Goal: Task Accomplishment & Management: Use online tool/utility

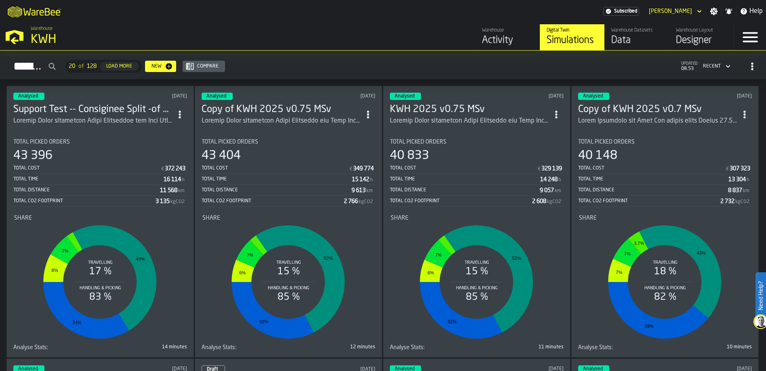
click at [126, 110] on h3 "Support Test -- Consiginee Split -of KWH 2025 v0.75 MSv" at bounding box center [92, 109] width 159 height 13
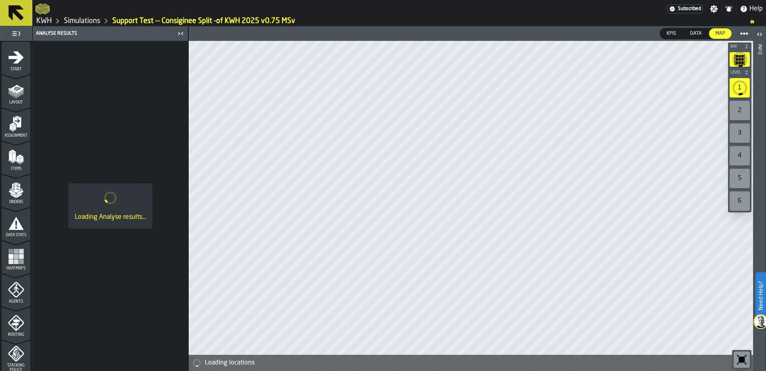
click at [16, 64] on icon "menu Start" at bounding box center [16, 57] width 16 height 16
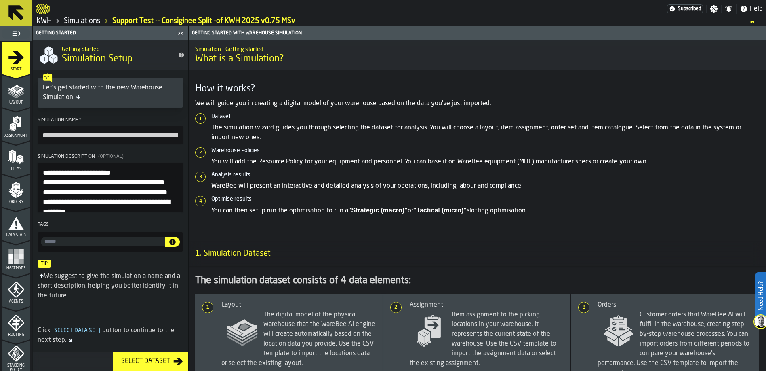
click at [11, 291] on icon "menu Agents" at bounding box center [16, 289] width 16 height 16
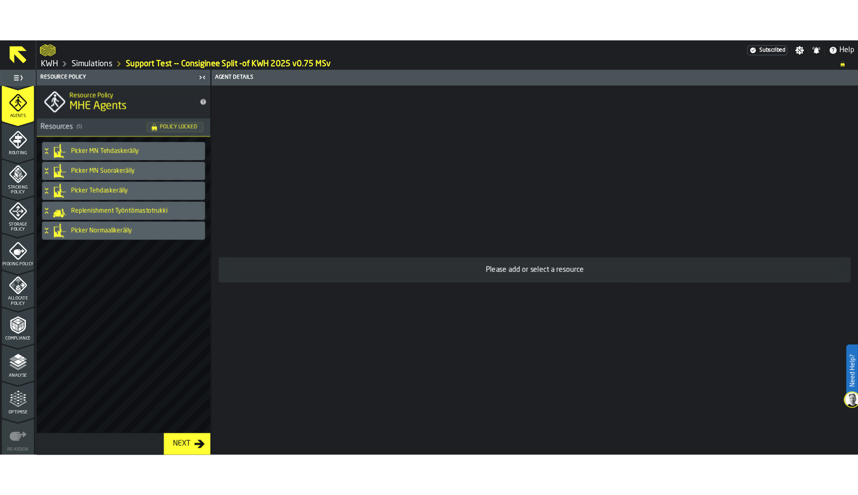
scroll to position [242, 0]
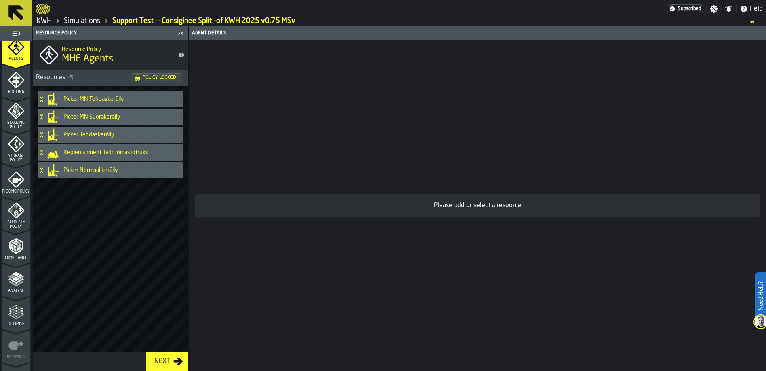
click at [13, 278] on polygon "menu Analyse" at bounding box center [16, 278] width 8 height 4
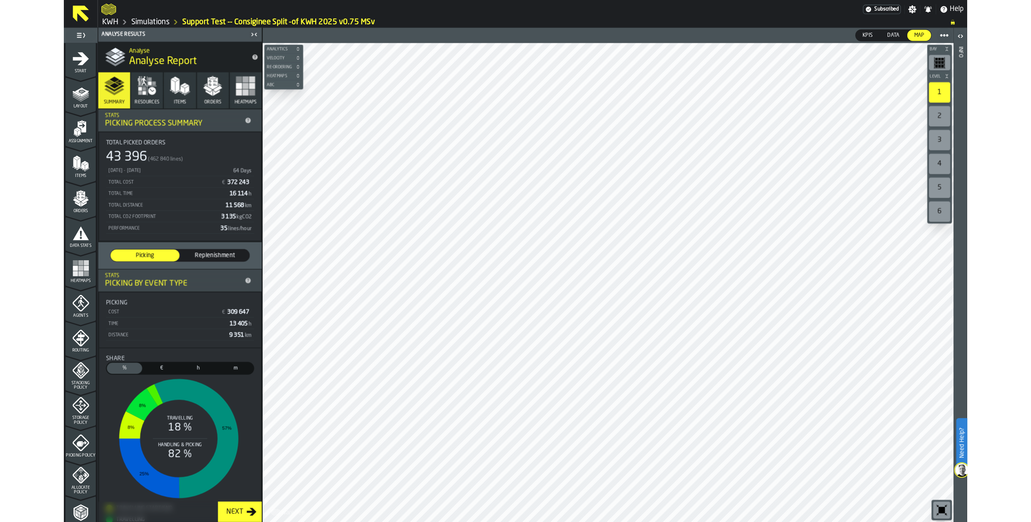
scroll to position [0, 0]
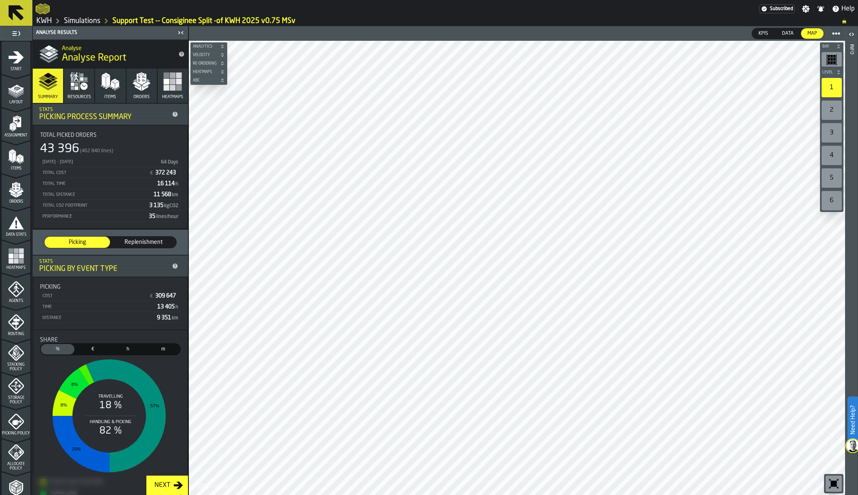
drag, startPoint x: 91, startPoint y: 20, endPoint x: 119, endPoint y: 25, distance: 28.3
click at [91, 20] on link "Simulations" at bounding box center [82, 21] width 36 height 9
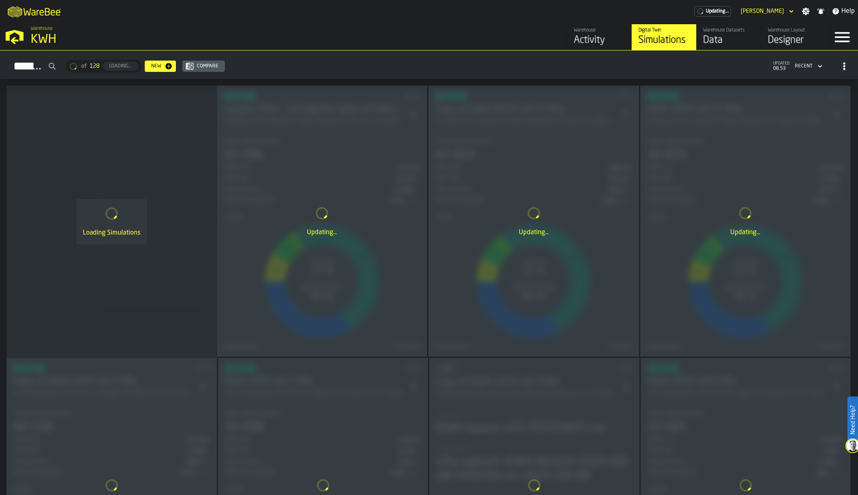
click at [723, 31] on div "Warehouse Datasets" at bounding box center [728, 30] width 51 height 6
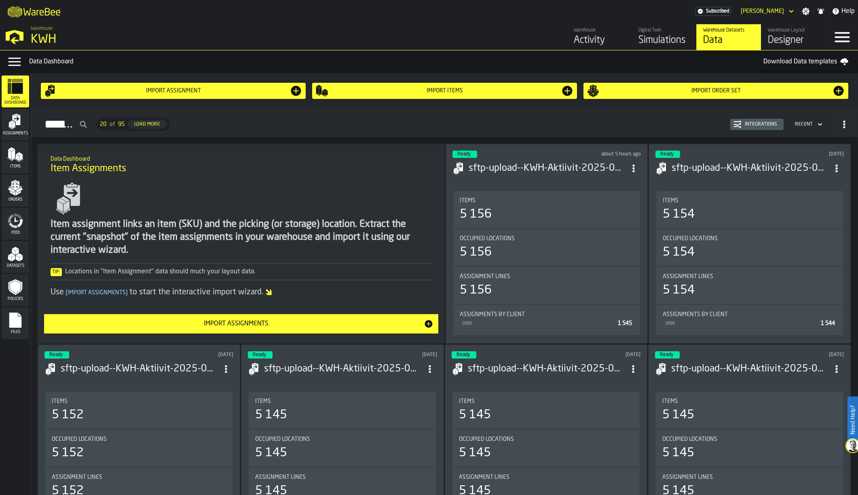
click at [16, 190] on icon "menu Orders" at bounding box center [15, 185] width 8 height 9
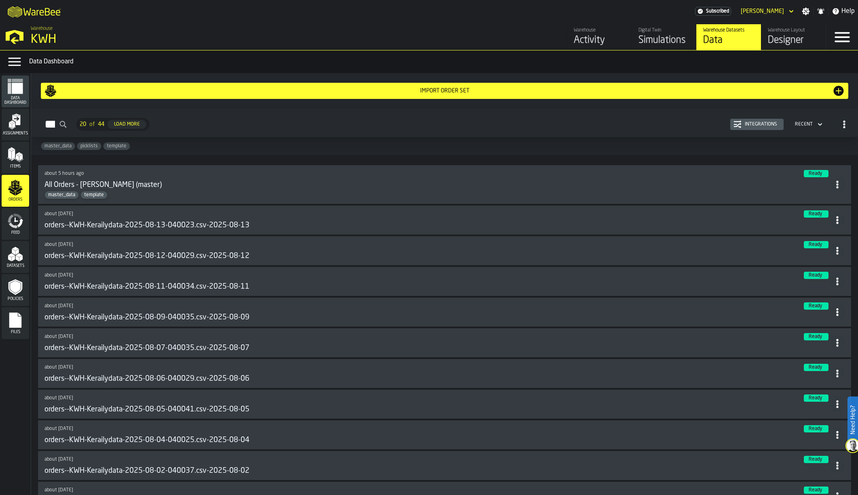
click at [761, 125] on div "Integrations" at bounding box center [760, 125] width 39 height 6
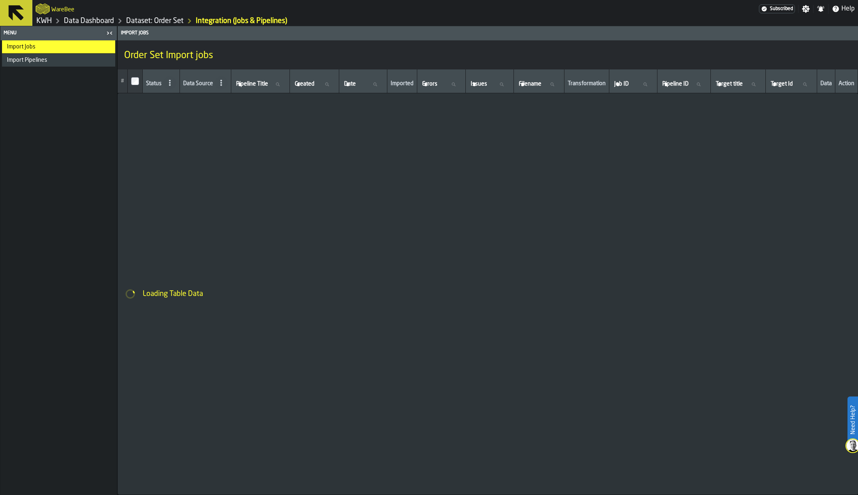
click at [41, 62] on span "Import Pipelines" at bounding box center [27, 60] width 40 height 6
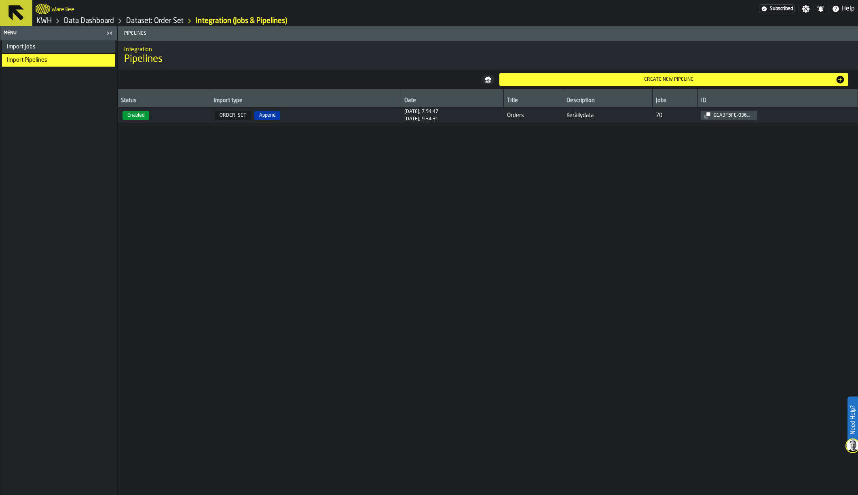
click at [59, 43] on div "Import Jobs" at bounding box center [58, 46] width 113 height 13
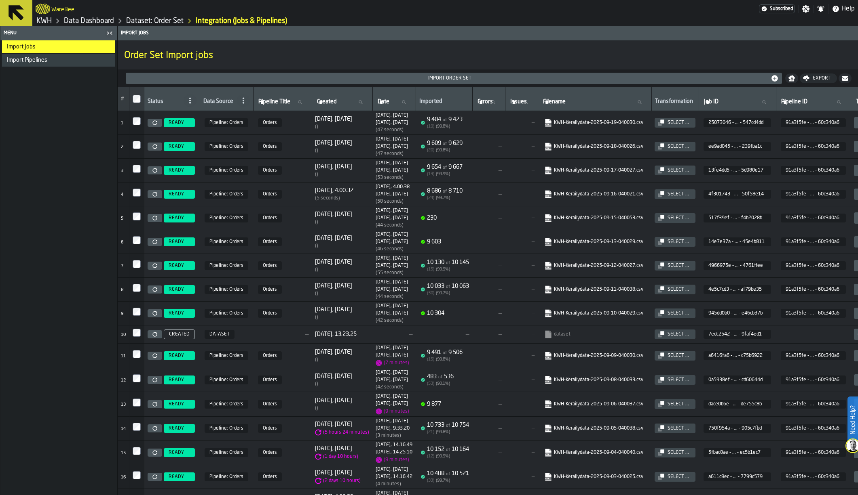
click at [548, 122] on icon "link-to-https://s3.eu-west-1.amazonaws.com/import.app.warebee.com/25073046-2ac5…" at bounding box center [545, 121] width 5 height 6
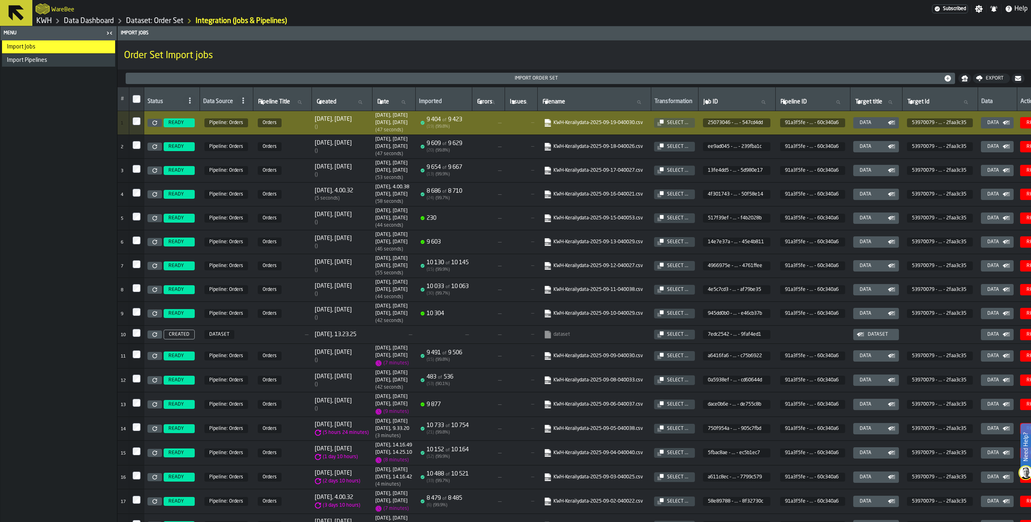
click at [84, 23] on link "Data Dashboard" at bounding box center [89, 21] width 50 height 9
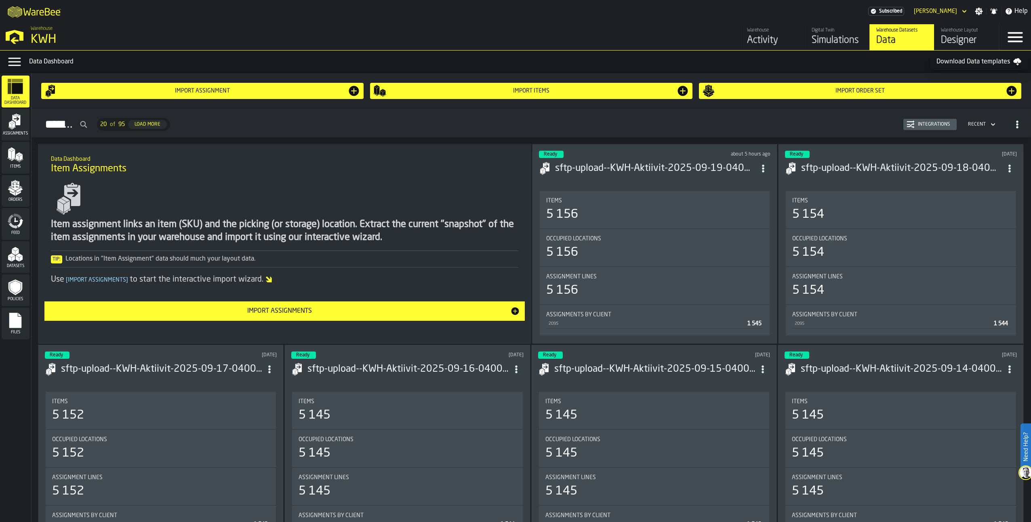
click at [19, 257] on polygon "menu Datasets" at bounding box center [19, 255] width 7 height 4
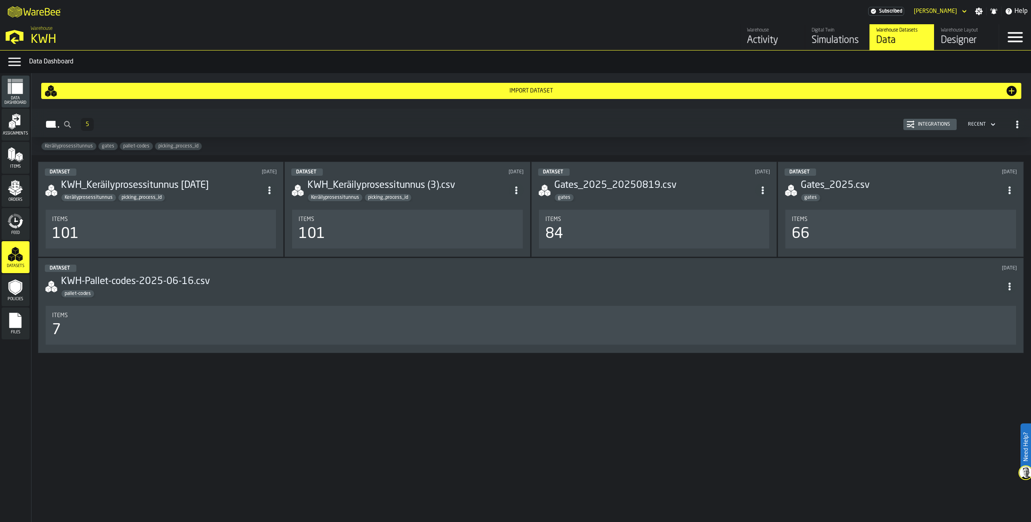
click at [14, 323] on rect "menu Files" at bounding box center [15, 323] width 12 height 6
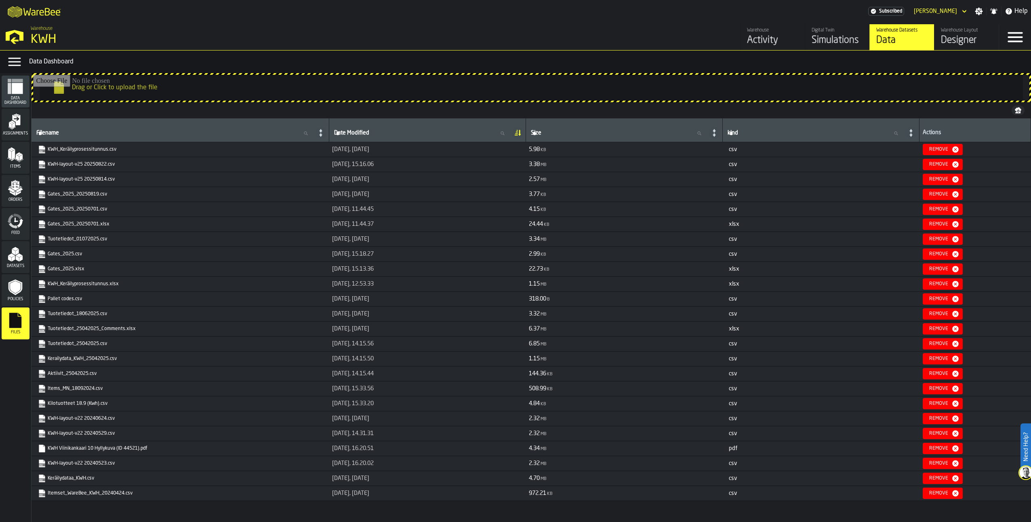
click at [12, 256] on polygon "menu Datasets" at bounding box center [11, 255] width 7 height 4
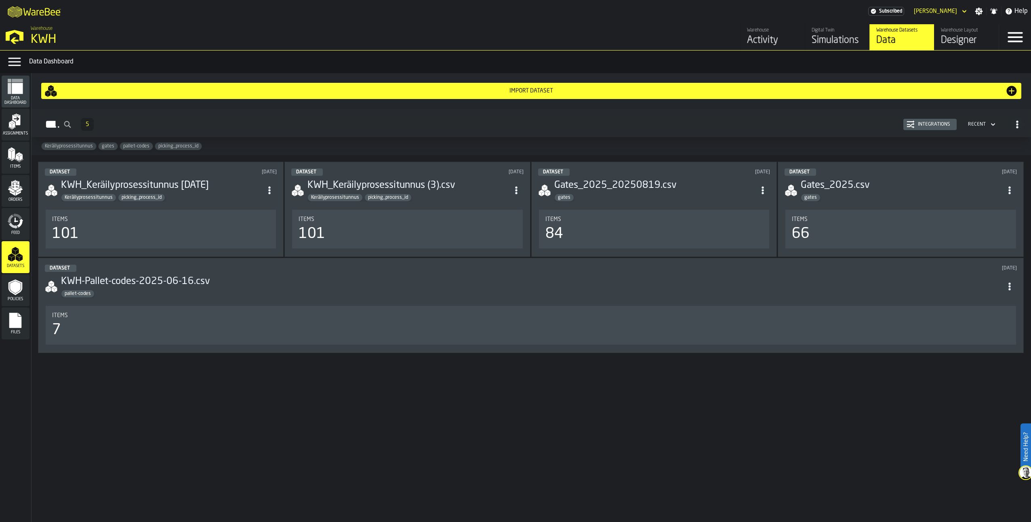
click at [764, 191] on circle "ItemListCard-DashboardItemContainer" at bounding box center [763, 190] width 2 height 2
click at [537, 370] on div "Import Dataset Dataset 5 Integrations Recent Keräilyprosessitunnus gates palle…" at bounding box center [532, 297] width 1000 height 449
click at [766, 90] on icon "button-Import Dataset" at bounding box center [1012, 91] width 10 height 10
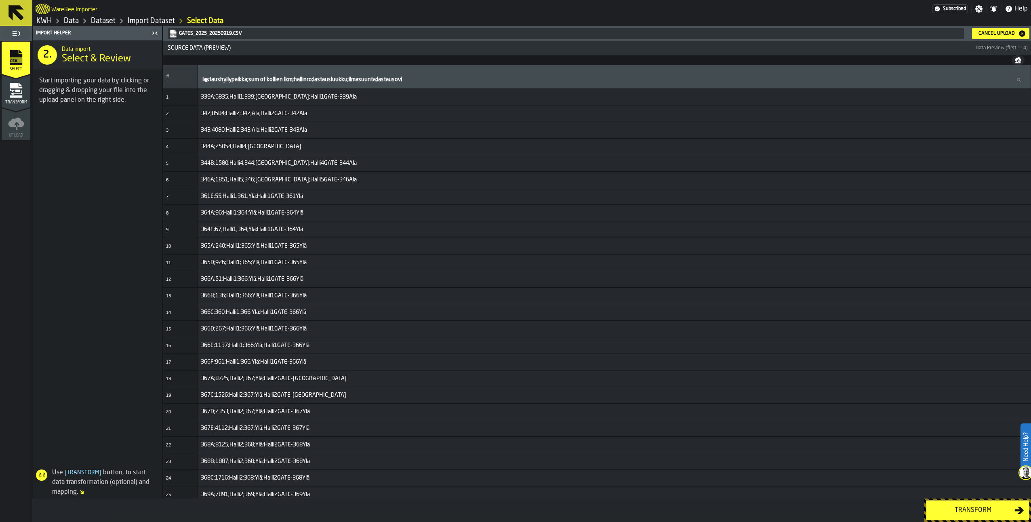
click at [766, 29] on button "Cancel Upload" at bounding box center [1000, 33] width 57 height 11
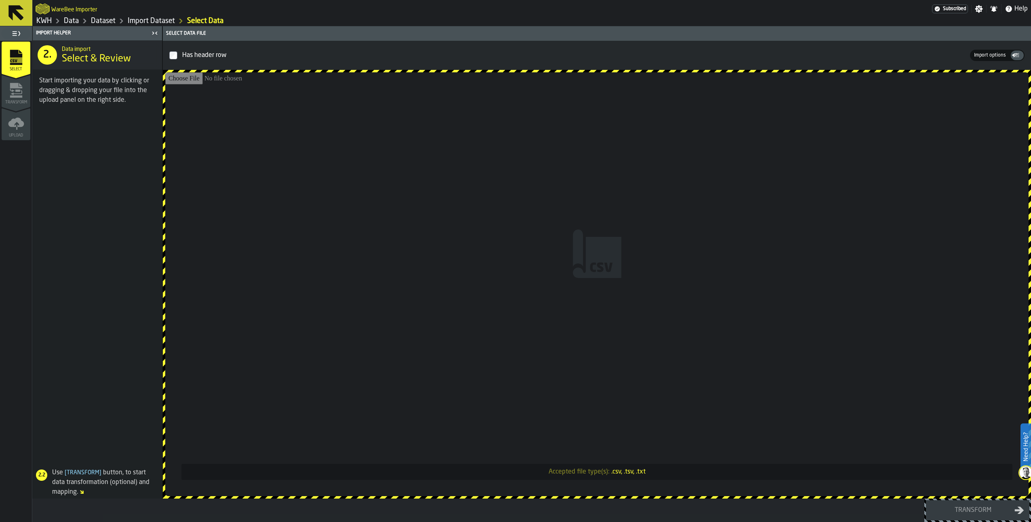
click at [766, 56] on span "Import options" at bounding box center [990, 55] width 38 height 7
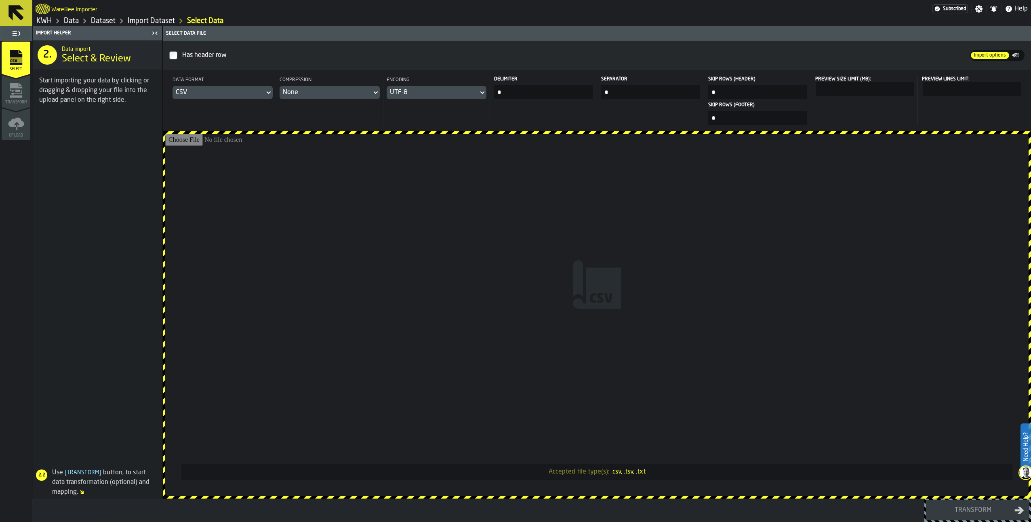
drag, startPoint x: 512, startPoint y: 93, endPoint x: 447, endPoint y: 97, distance: 64.8
click at [447, 97] on header "Data format CSV Compression None Encoding UTF-8 Delimiter * Separator * Skip Ro…" at bounding box center [597, 100] width 868 height 61
type input "*"
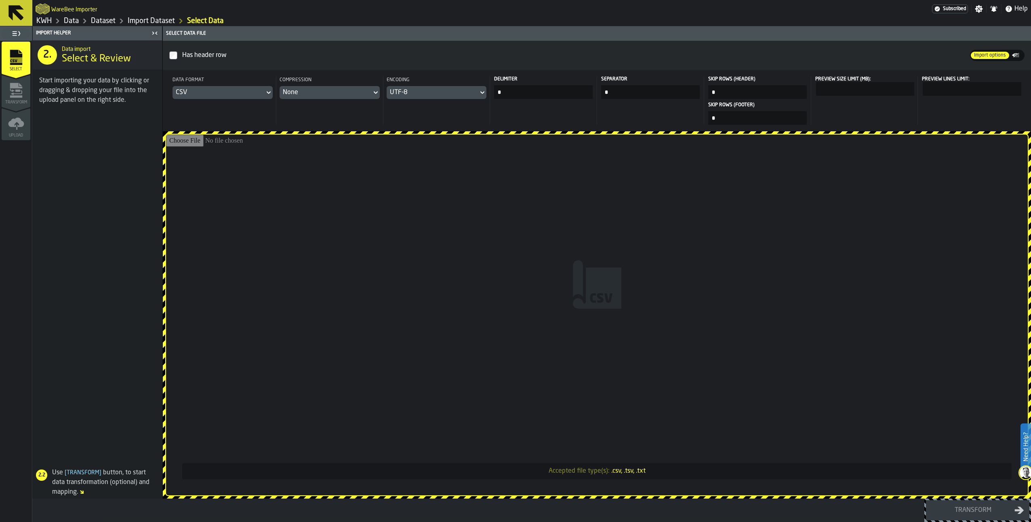
type input "**********"
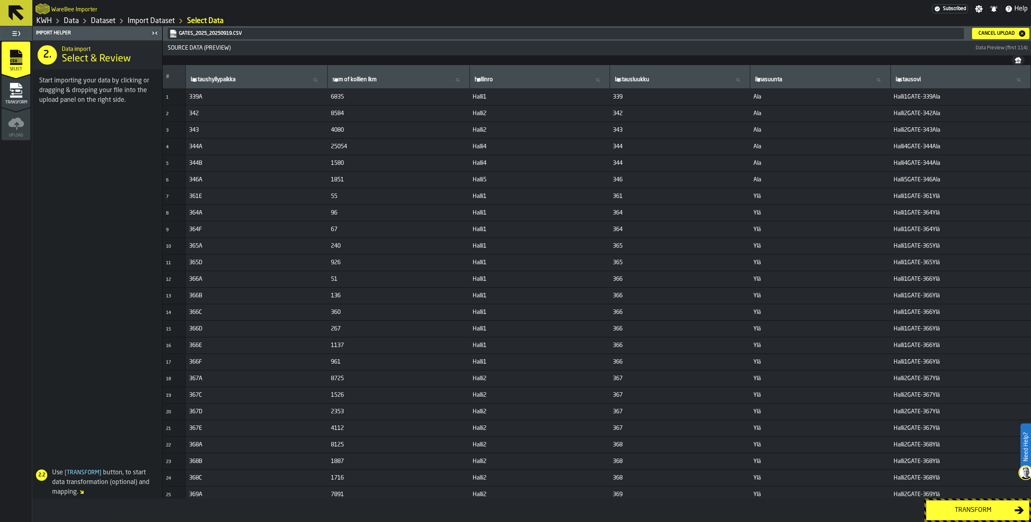
click at [766, 370] on div "Transform" at bounding box center [973, 511] width 83 height 10
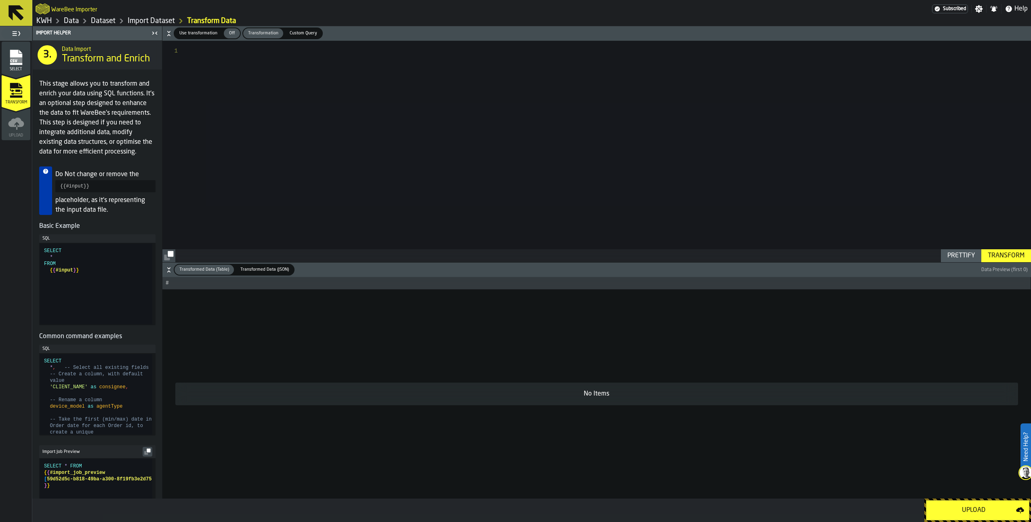
click at [766, 370] on div "Upload" at bounding box center [974, 511] width 85 height 10
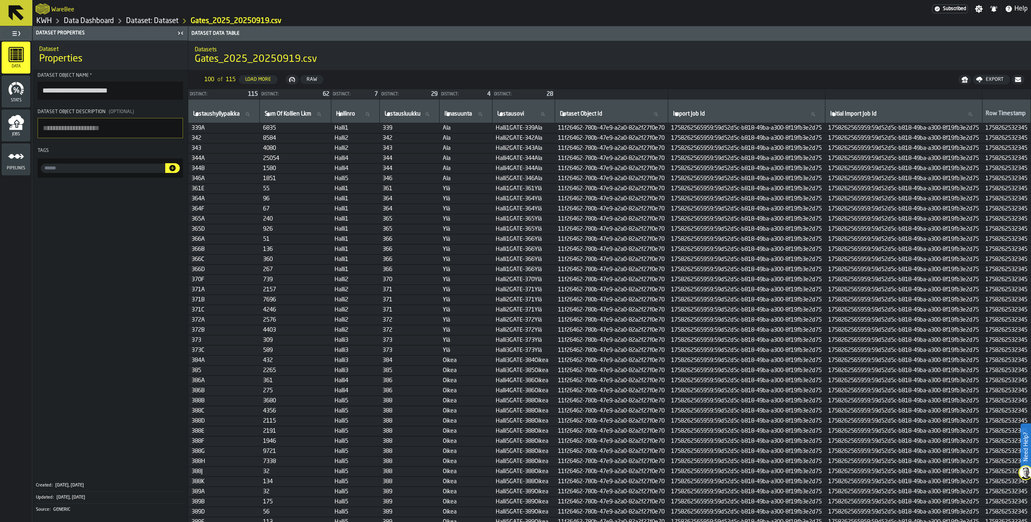
drag, startPoint x: 168, startPoint y: 0, endPoint x: 339, endPoint y: 17, distance: 172.2
drag, startPoint x: 339, startPoint y: 17, endPoint x: 79, endPoint y: 254, distance: 351.9
click at [79, 254] on span at bounding box center [110, 328] width 155 height 295
drag, startPoint x: 237, startPoint y: 19, endPoint x: 211, endPoint y: 17, distance: 26.3
click at [211, 17] on div "Gates_2025_20250919.csv" at bounding box center [236, 21] width 91 height 9
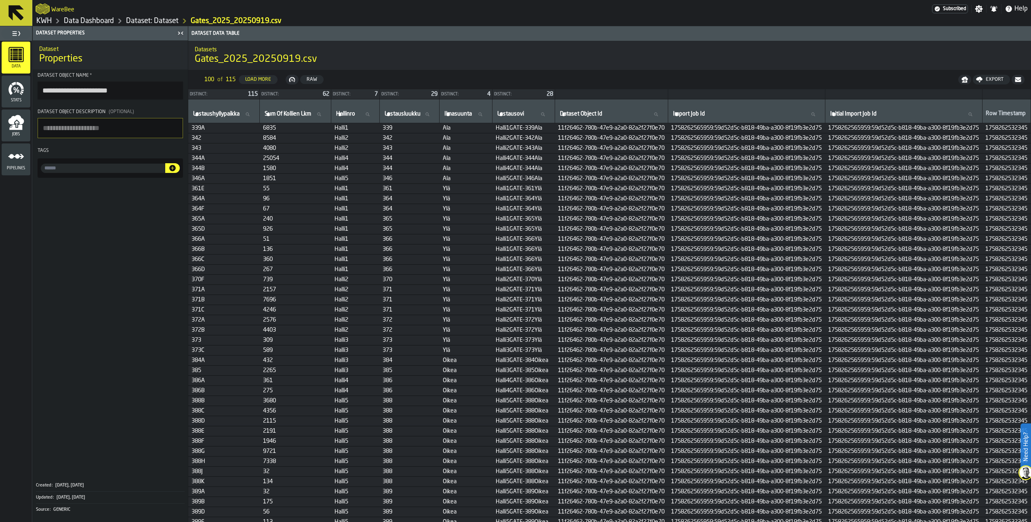
drag, startPoint x: 204, startPoint y: 1, endPoint x: 343, endPoint y: 27, distance: 141.5
click at [343, 27] on header "Dataset Data Table" at bounding box center [609, 33] width 843 height 15
click at [59, 173] on input "input-value-" at bounding box center [103, 168] width 124 height 9
drag, startPoint x: 238, startPoint y: 4, endPoint x: 315, endPoint y: 12, distance: 77.2
click at [316, 12] on div "WareBee" at bounding box center [484, 9] width 897 height 15
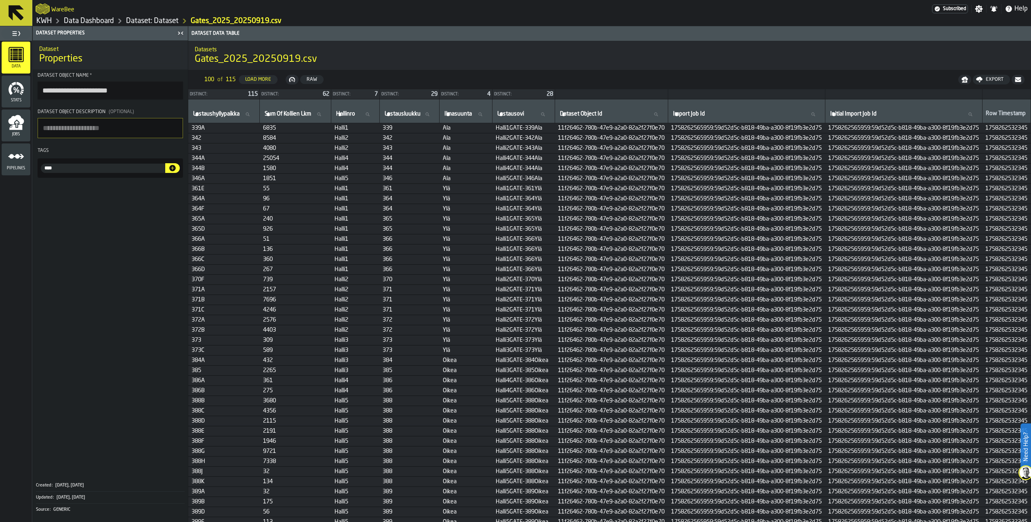
drag, startPoint x: 239, startPoint y: 20, endPoint x: 150, endPoint y: 246, distance: 243.1
click at [150, 246] on span at bounding box center [110, 328] width 155 height 295
click at [65, 172] on input "****" at bounding box center [103, 168] width 124 height 9
type input "*****"
click at [95, 132] on textarea "Dataset object description (Optional)" at bounding box center [110, 128] width 145 height 20
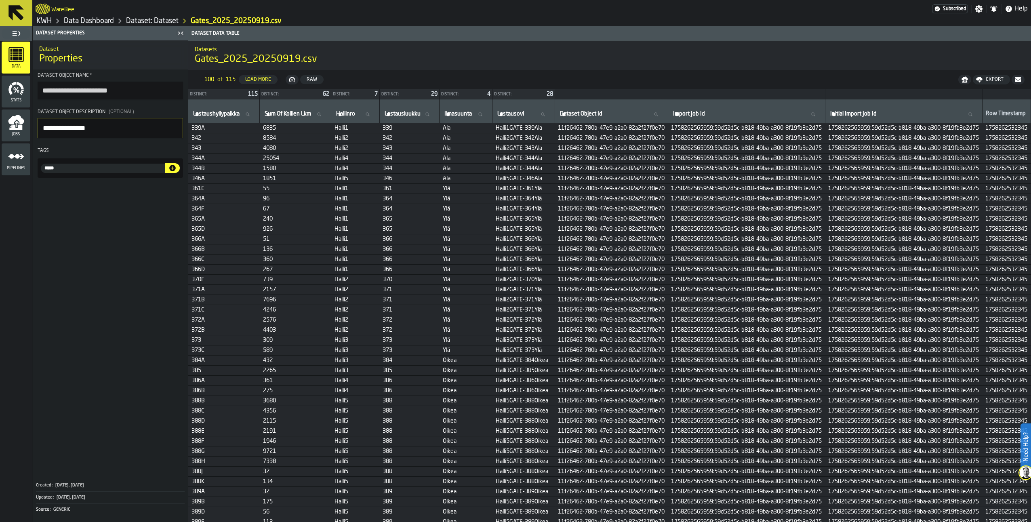
type textarea "**********"
click at [172, 169] on icon "button-" at bounding box center [172, 168] width 6 height 6
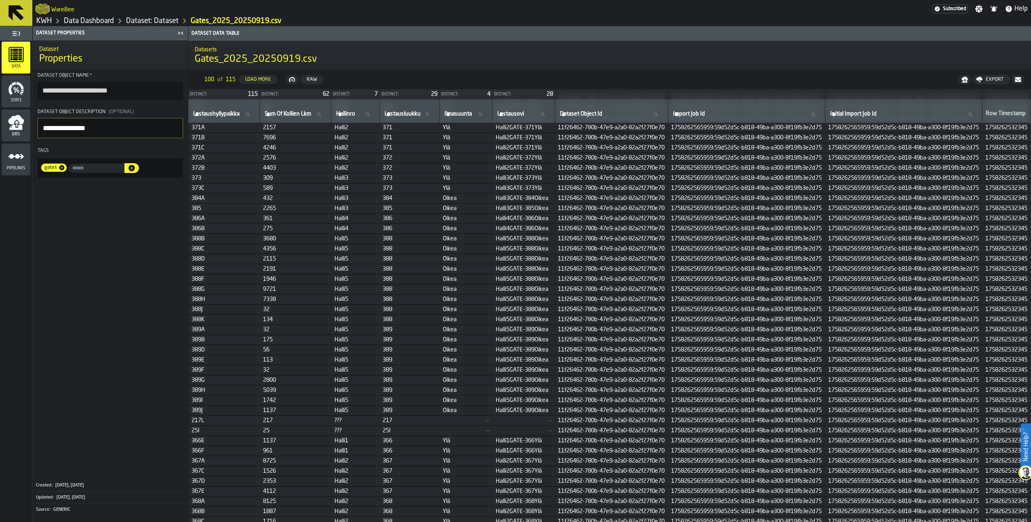
click at [154, 23] on link "Dataset: Dataset" at bounding box center [152, 21] width 53 height 9
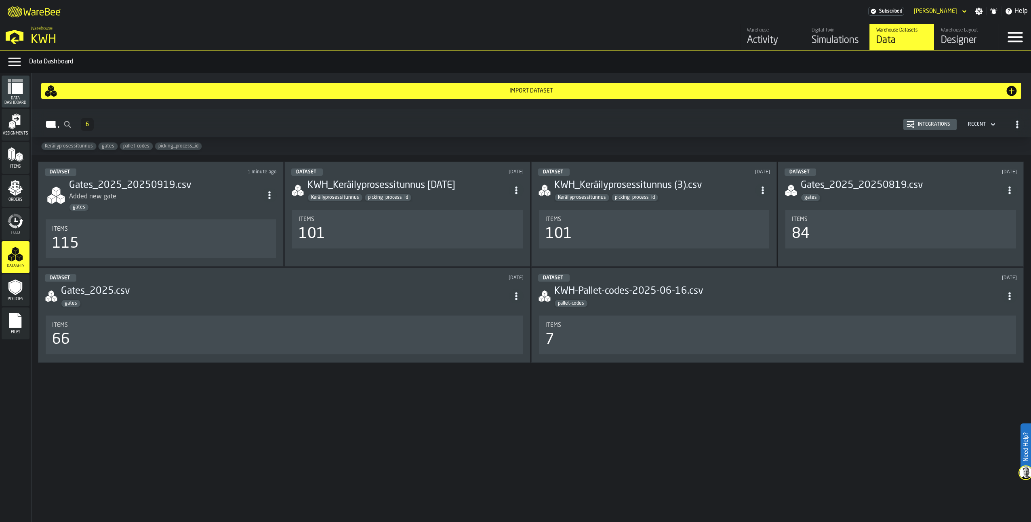
click at [109, 147] on span "gates" at bounding box center [108, 146] width 19 height 6
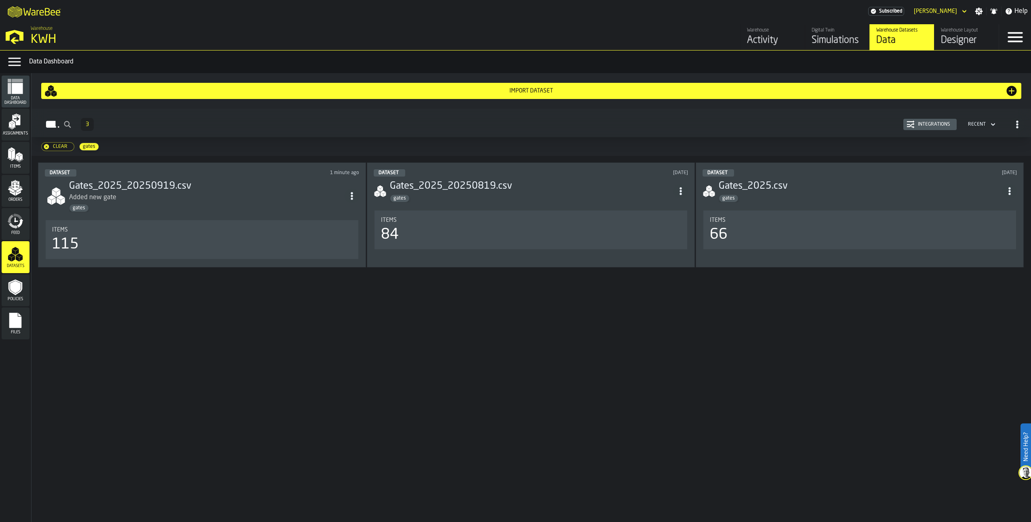
click at [53, 146] on div "Clear" at bounding box center [60, 147] width 21 height 6
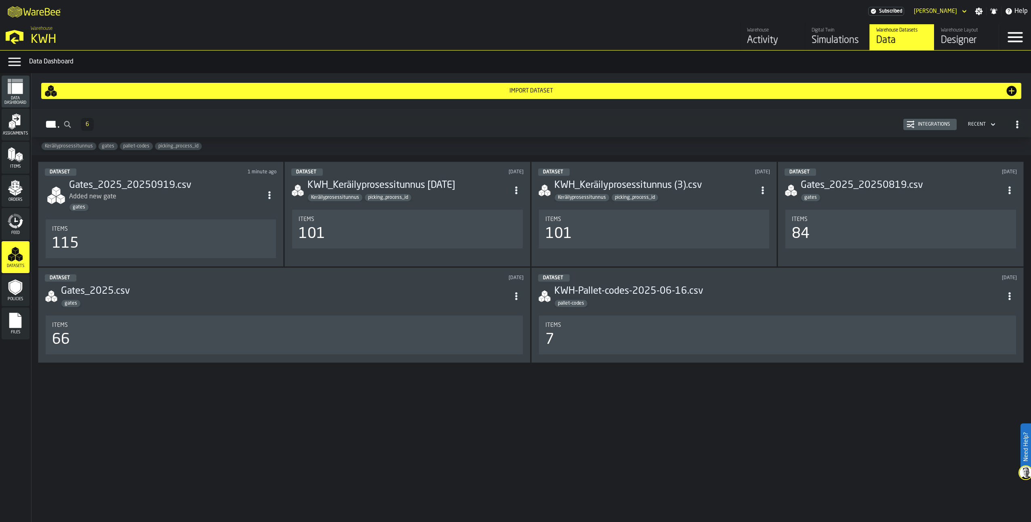
click at [270, 370] on div "Import Dataset Dataset 6 Integrations Recent Keräilyprosessitunnus gates palle…" at bounding box center [532, 297] width 1000 height 449
